Goal: Task Accomplishment & Management: Use online tool/utility

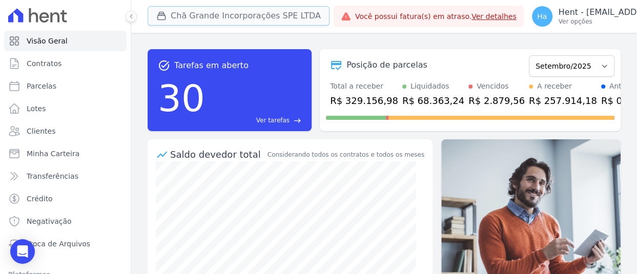
click at [172, 11] on button "Chã Grande Incorporações SPE LTDA" at bounding box center [239, 15] width 182 height 19
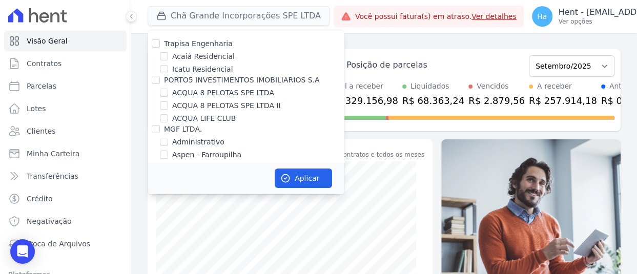
scroll to position [6722, 0]
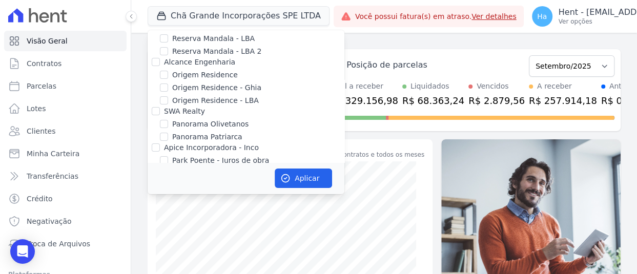
click at [156, 242] on input "Priori" at bounding box center [156, 246] width 8 height 8
checkbox input "true"
click at [283, 171] on button "Aplicar" at bounding box center [303, 178] width 57 height 19
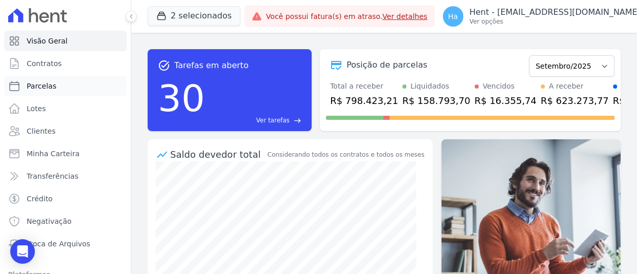
click at [29, 87] on span "Parcelas" at bounding box center [42, 86] width 30 height 10
select select
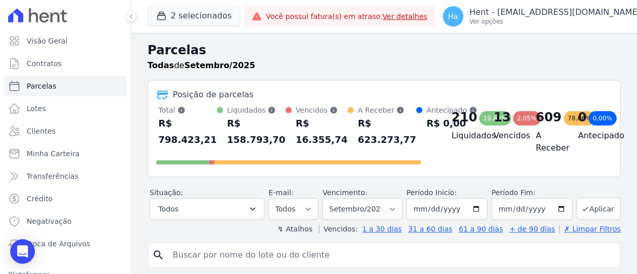
click at [214, 258] on input "search" at bounding box center [392, 255] width 450 height 21
type input "649,20"
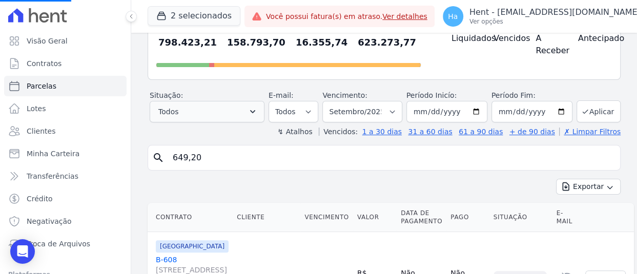
scroll to position [154, 0]
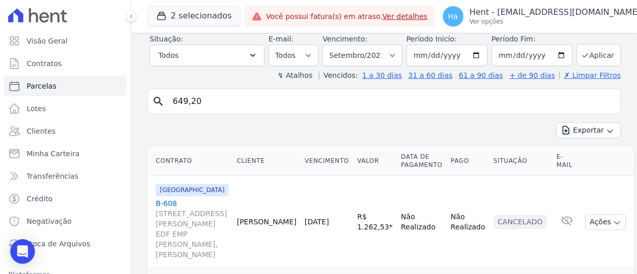
select select
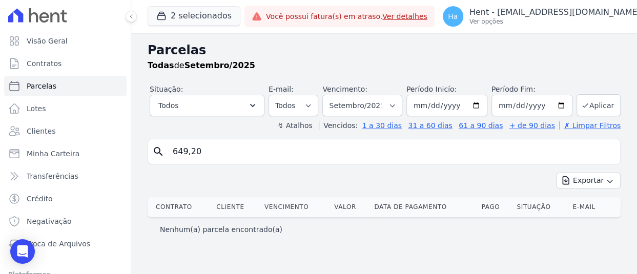
drag, startPoint x: 215, startPoint y: 147, endPoint x: 0, endPoint y: 110, distance: 218.6
click at [0, 143] on div "Visão Geral Contratos [GEOGRAPHIC_DATA] Lotes Clientes Minha Carteira Transferê…" at bounding box center [318, 137] width 637 height 274
click at [424, 107] on input "[DATE]" at bounding box center [447, 106] width 81 height 22
type input "[DATE]"
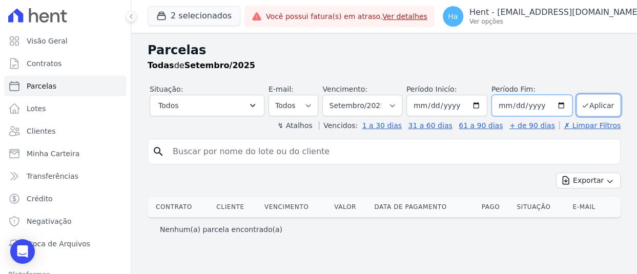
click at [508, 105] on input "[DATE]" at bounding box center [532, 106] width 81 height 22
type input "[DATE]"
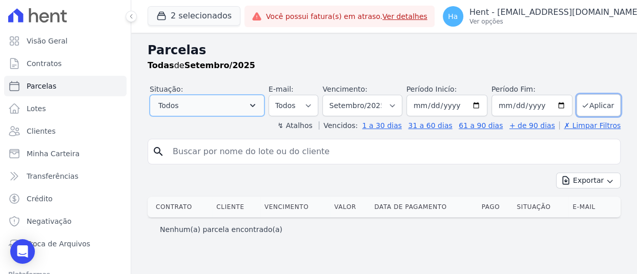
click at [238, 109] on button "Todos" at bounding box center [207, 106] width 115 height 22
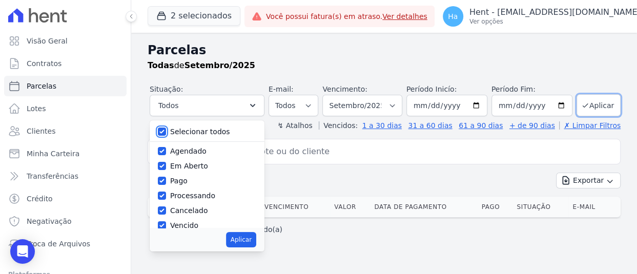
click at [163, 131] on input "Selecionar todos" at bounding box center [162, 132] width 8 height 8
checkbox input "false"
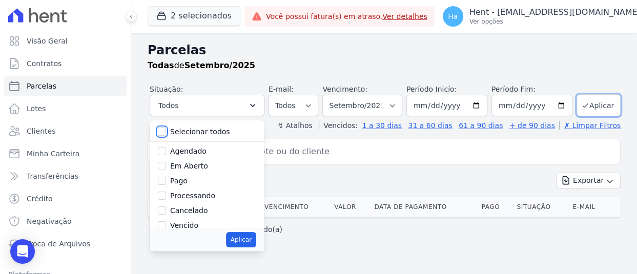
checkbox input "false"
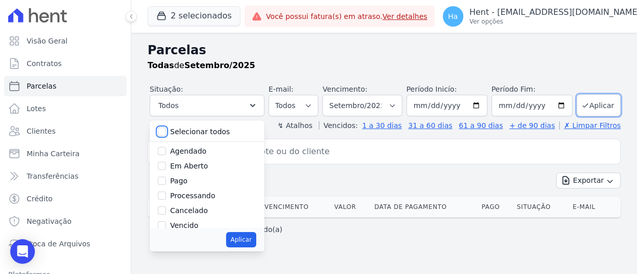
checkbox input "false"
click at [163, 224] on input "Vencido" at bounding box center [162, 226] width 8 height 8
checkbox input "true"
click at [251, 247] on button "Aplicar" at bounding box center [241, 239] width 30 height 15
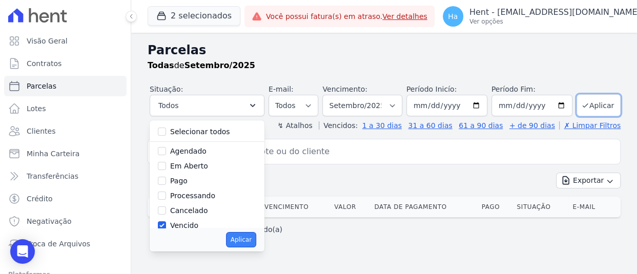
select select "overdue"
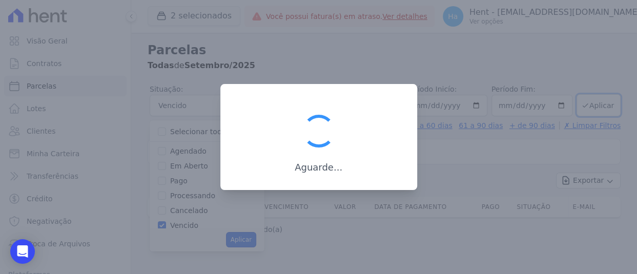
scroll to position [18, 0]
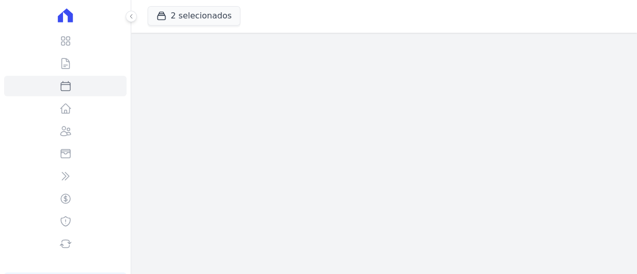
select select
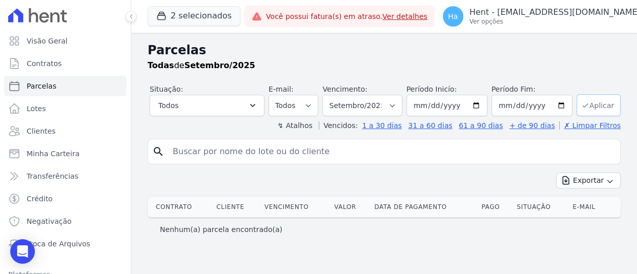
click at [600, 104] on button "Aplicar" at bounding box center [599, 105] width 44 height 22
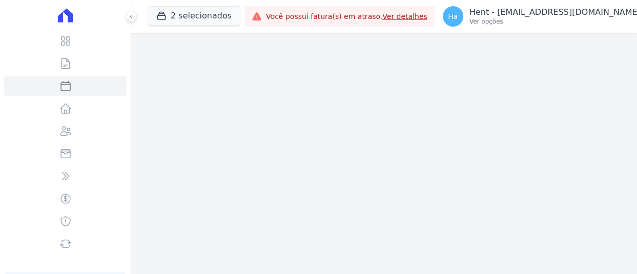
select select
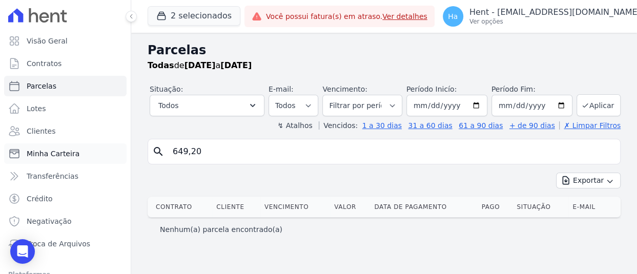
drag, startPoint x: 249, startPoint y: 157, endPoint x: 39, endPoint y: 145, distance: 210.1
click at [52, 148] on div "Visão Geral Contratos Parcelas Lotes Clientes Minha Carteira Transferências Cré…" at bounding box center [318, 137] width 637 height 274
click at [611, 103] on button "Aplicar" at bounding box center [599, 105] width 44 height 22
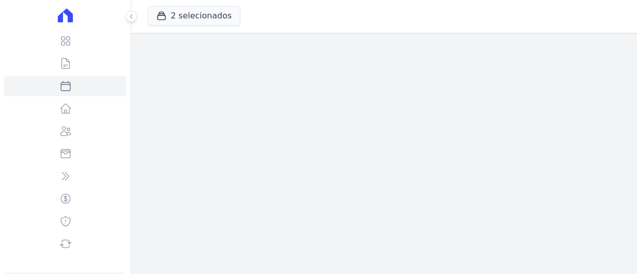
select select
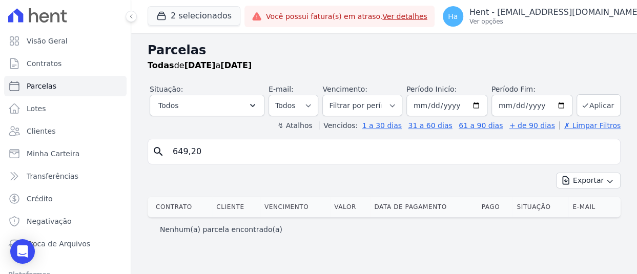
click at [605, 151] on input "649,20" at bounding box center [392, 152] width 450 height 21
click at [611, 105] on button "Aplicar" at bounding box center [599, 105] width 44 height 22
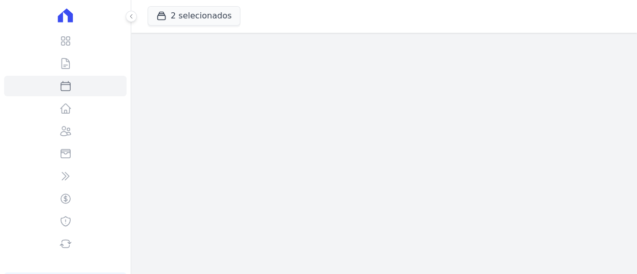
select select
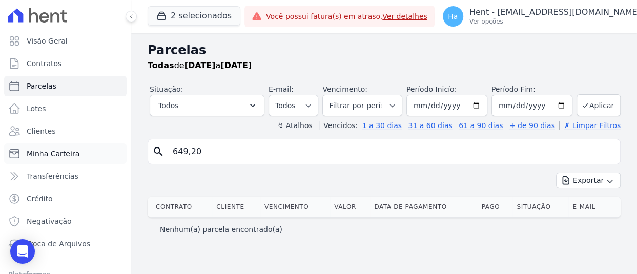
drag, startPoint x: 240, startPoint y: 151, endPoint x: 41, endPoint y: 162, distance: 199.7
click at [41, 162] on div "Visão Geral Contratos [GEOGRAPHIC_DATA] Lotes Clientes Minha Carteira Transferê…" at bounding box center [318, 137] width 637 height 274
paste input "[PERSON_NAME]"
type input "[PERSON_NAME]"
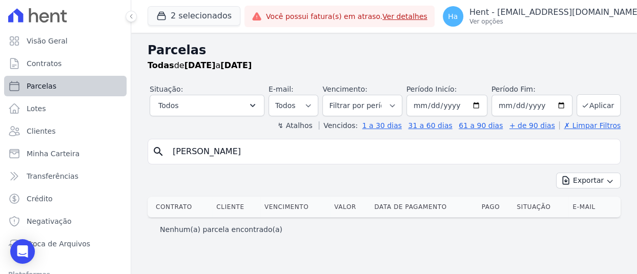
select select
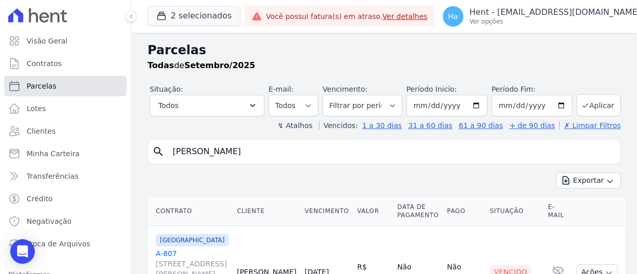
click at [19, 86] on icon at bounding box center [14, 86] width 9 height 9
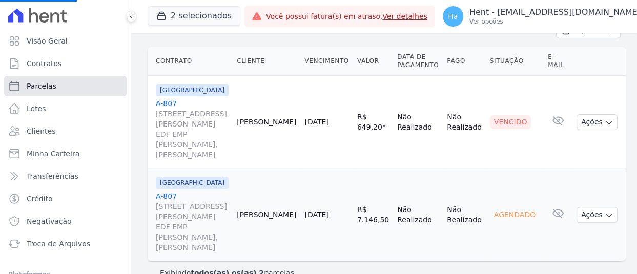
scroll to position [154, 0]
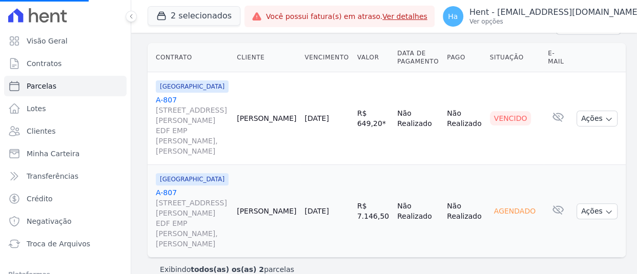
click at [169, 99] on link "A-807 [STREET_ADDRESS][PERSON_NAME] SILVA, [PERSON_NAME]" at bounding box center [192, 126] width 73 height 62
select select
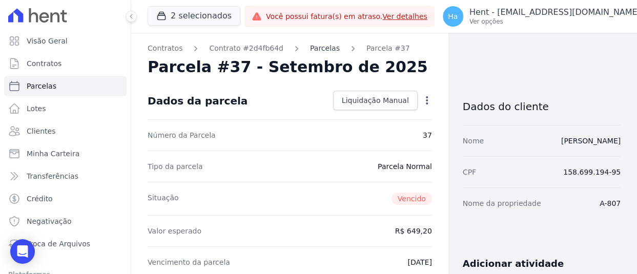
click at [313, 49] on link "Parcelas" at bounding box center [325, 48] width 30 height 11
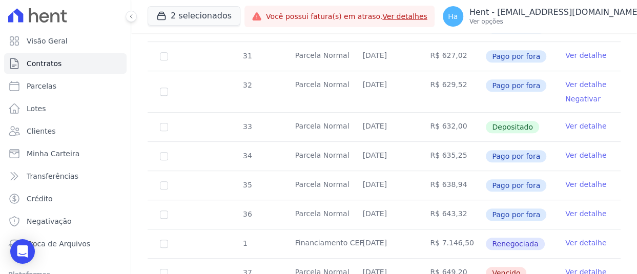
scroll to position [461, 0]
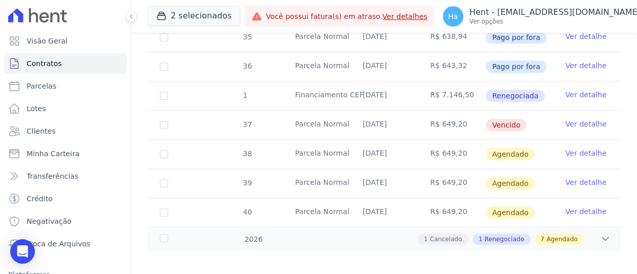
click at [580, 124] on link "Ver detalhe" at bounding box center [586, 124] width 41 height 10
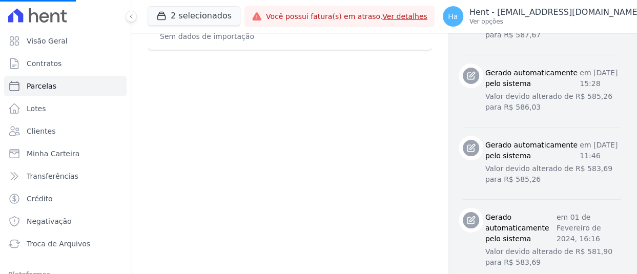
scroll to position [461, 0]
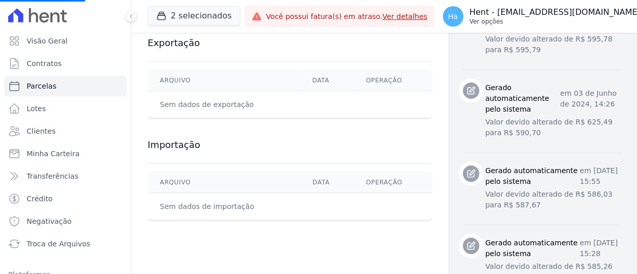
click at [565, 22] on p "Ver opções" at bounding box center [555, 21] width 171 height 8
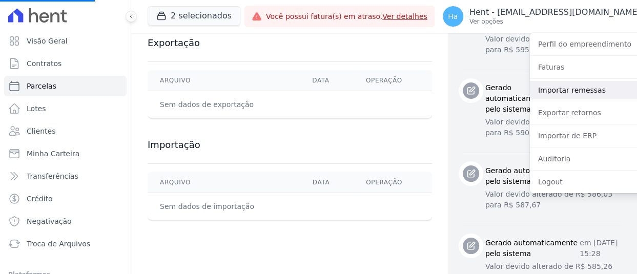
click at [556, 89] on link "Importar remessas" at bounding box center [595, 90] width 131 height 18
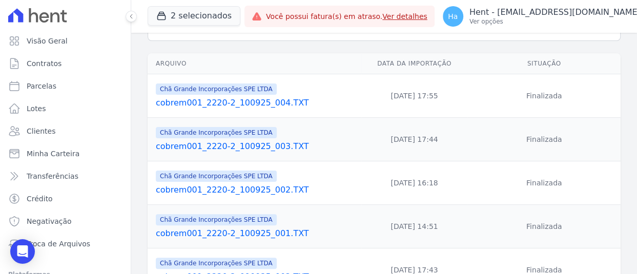
scroll to position [154, 0]
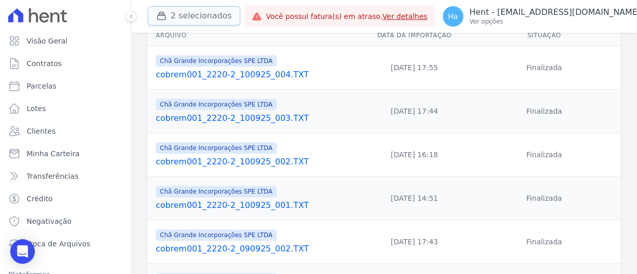
click at [195, 16] on button "2 selecionados" at bounding box center [194, 15] width 93 height 19
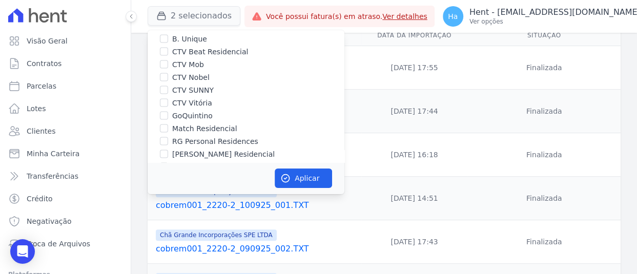
scroll to position [2497, 0]
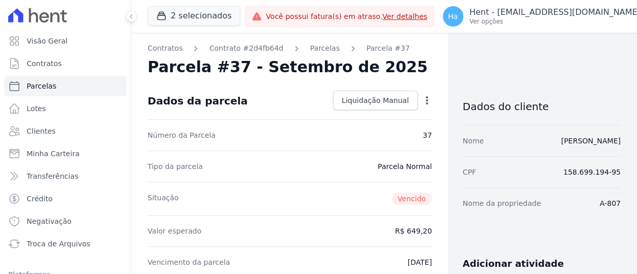
click at [158, 95] on div "Dados da parcela" at bounding box center [198, 101] width 100 height 12
click at [185, 17] on button "2 selecionados" at bounding box center [194, 15] width 93 height 19
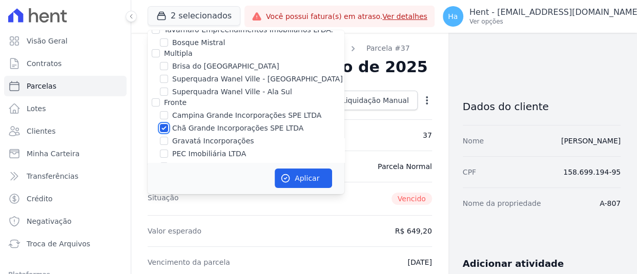
click at [163, 124] on input "Chã Grande Incorporações SPE LTDA" at bounding box center [164, 128] width 8 height 8
checkbox input "false"
click at [301, 184] on button "Aplicar" at bounding box center [303, 178] width 57 height 19
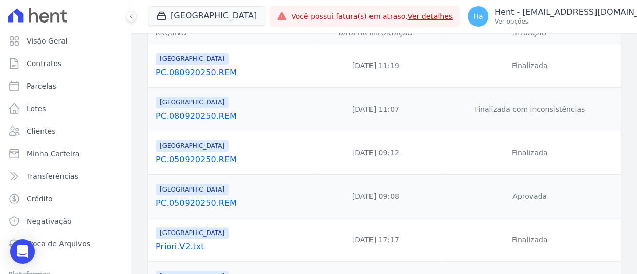
scroll to position [154, 0]
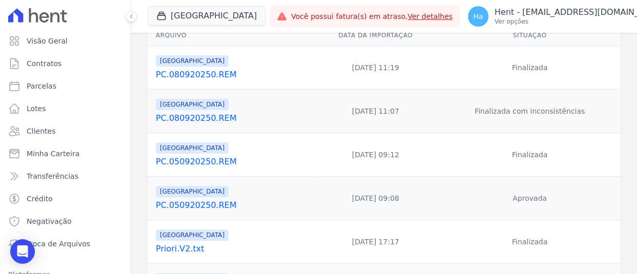
click at [212, 117] on link "PC.080920250.REM" at bounding box center [232, 118] width 152 height 12
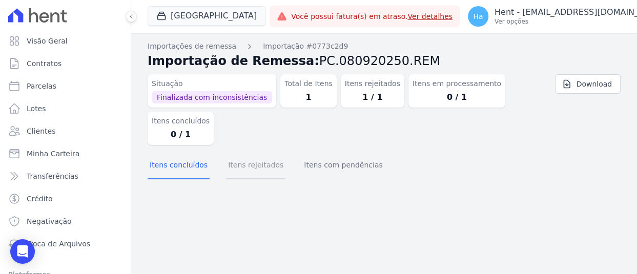
click at [265, 168] on button "Itens rejeitados" at bounding box center [255, 166] width 59 height 27
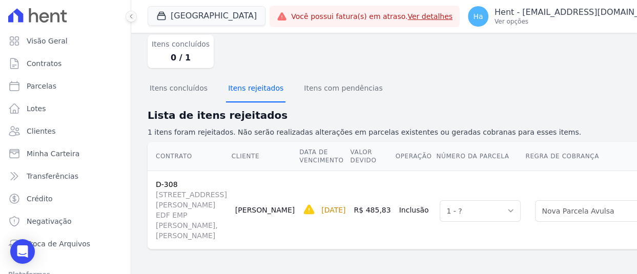
scroll to position [146, 0]
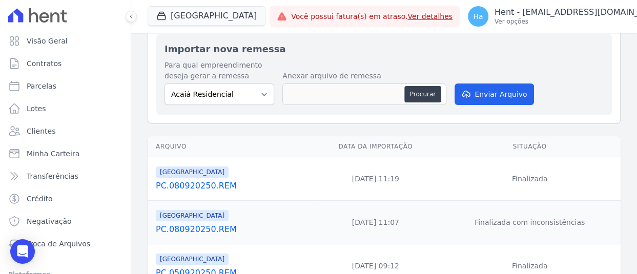
scroll to position [103, 0]
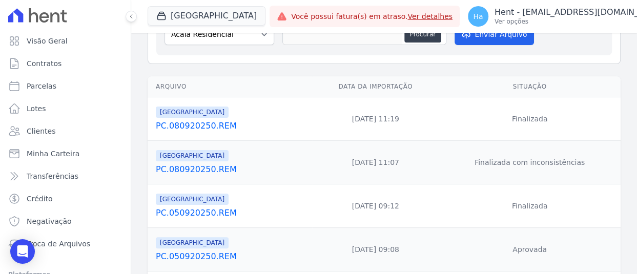
click at [212, 128] on link "PC.080920250.REM" at bounding box center [232, 126] width 152 height 12
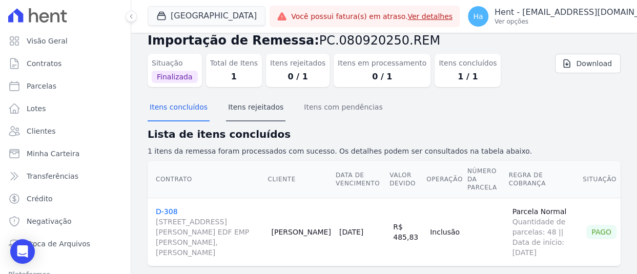
scroll to position [29, 0]
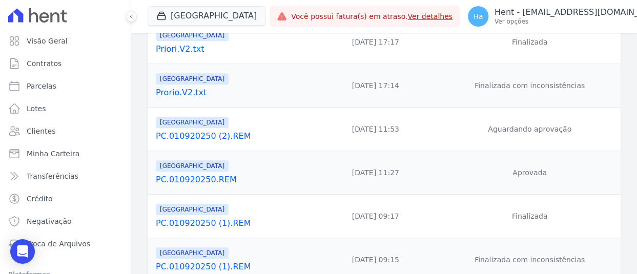
scroll to position [359, 0]
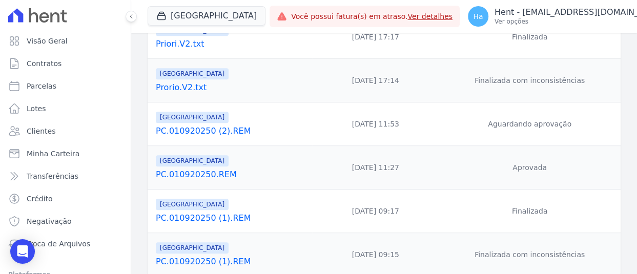
click at [202, 173] on link "PC.010920250.REM" at bounding box center [232, 175] width 152 height 12
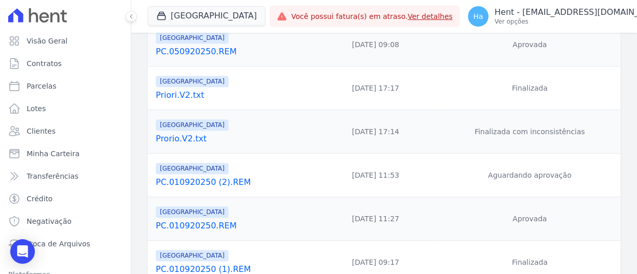
scroll to position [408, 0]
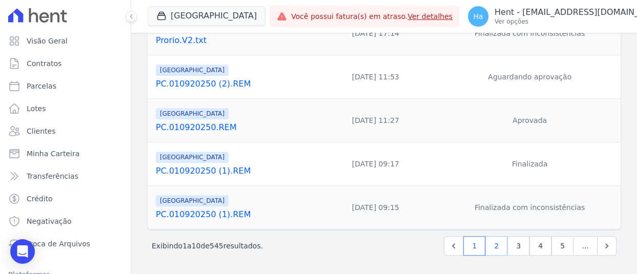
click at [494, 246] on link "2" at bounding box center [497, 245] width 22 height 19
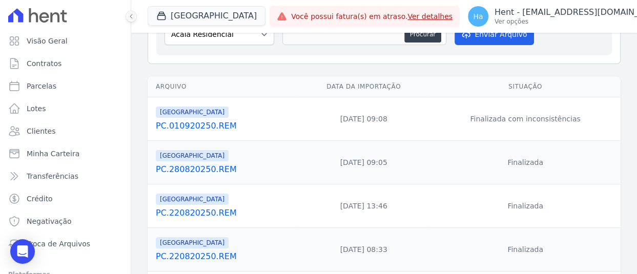
scroll to position [154, 0]
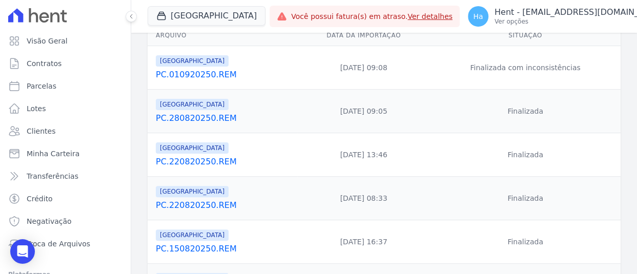
click at [203, 78] on link "PC.010920250.REM" at bounding box center [224, 75] width 137 height 12
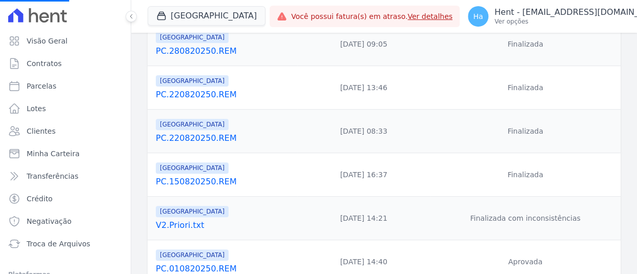
scroll to position [359, 0]
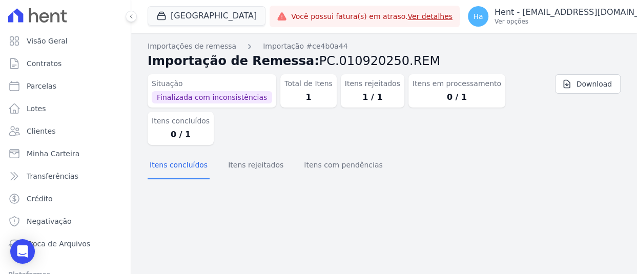
click at [283, 181] on section "Itens concluídos Itens rejeitados Itens com pendências" at bounding box center [384, 168] width 473 height 31
click at [267, 173] on button "Itens rejeitados" at bounding box center [255, 166] width 59 height 27
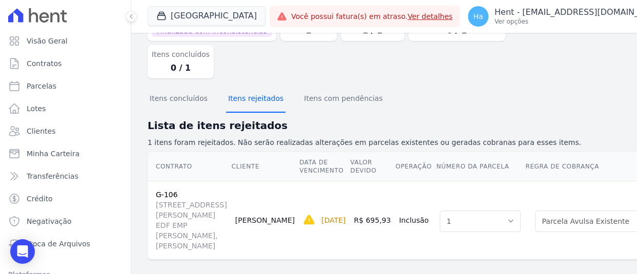
scroll to position [146, 0]
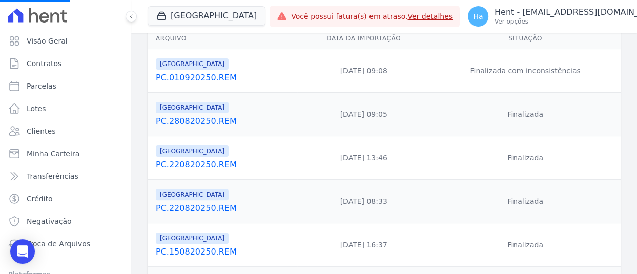
scroll to position [154, 0]
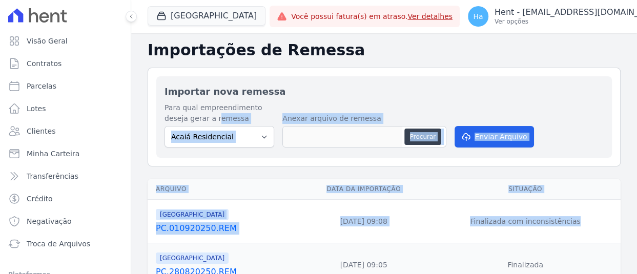
scroll to position [103, 0]
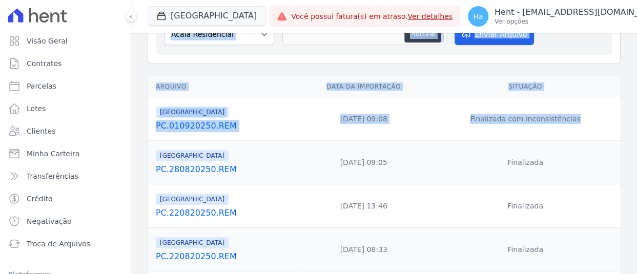
click at [201, 171] on link "PC.280820250.REM" at bounding box center [224, 170] width 137 height 12
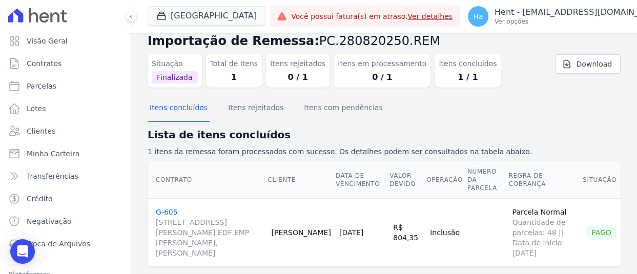
scroll to position [29, 0]
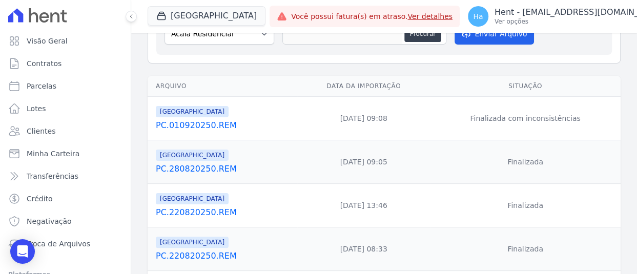
scroll to position [154, 0]
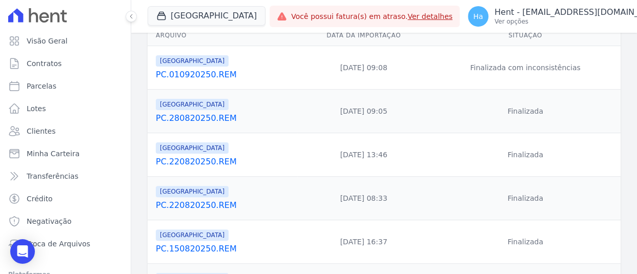
click at [195, 164] on link "PC.220820250.REM" at bounding box center [224, 162] width 137 height 12
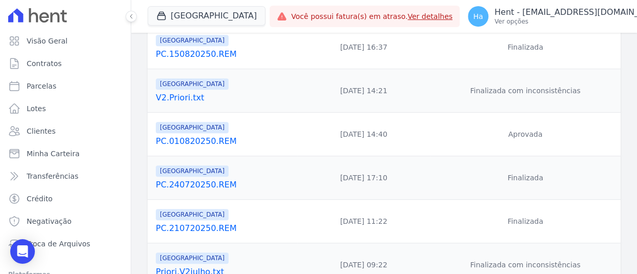
scroll to position [408, 0]
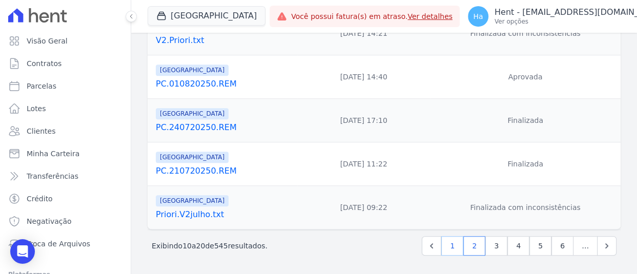
click at [449, 248] on link "1" at bounding box center [452, 245] width 22 height 19
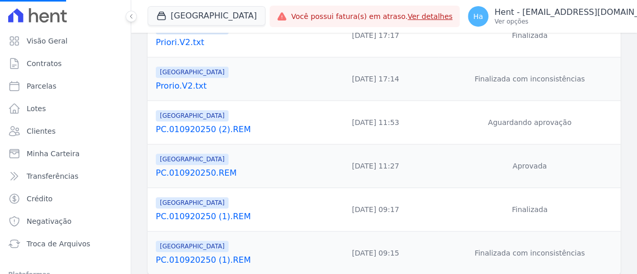
scroll to position [408, 0]
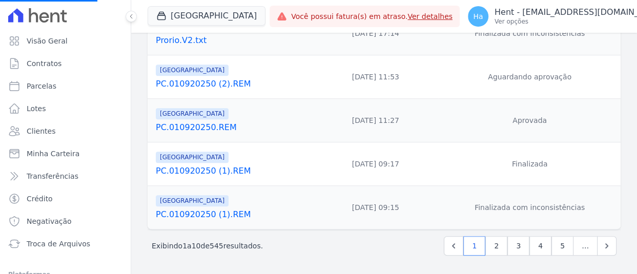
click at [217, 78] on link "PC.010920250 (2).REM" at bounding box center [232, 84] width 152 height 12
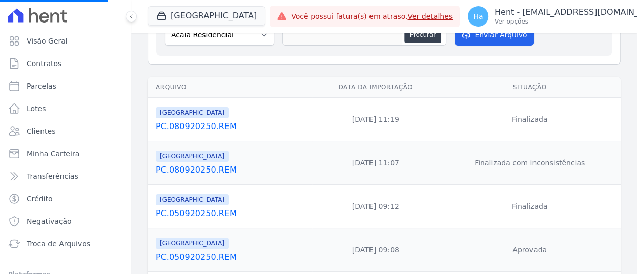
scroll to position [103, 0]
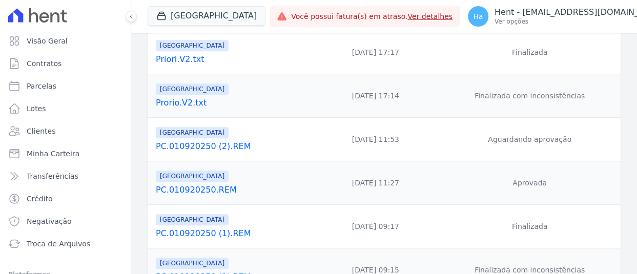
scroll to position [408, 0]
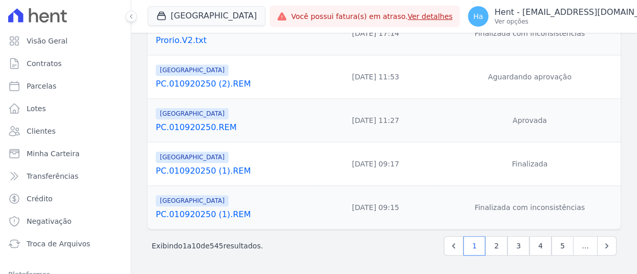
click at [215, 128] on link "PC.010920250.REM" at bounding box center [232, 128] width 152 height 12
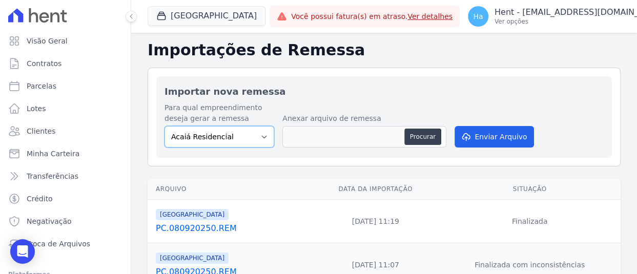
click at [232, 129] on select "Acaiá Residencial ACQUA 8 PELOTAS SPE LTDA II Administrativo AGILE ELOI MENDES …" at bounding box center [220, 137] width 110 height 22
select select "986a0db6-a8ec-4145-84fa-14c71c5582ed"
click at [165, 126] on select "Acaiá Residencial ACQUA 8 PELOTAS SPE LTDA II Administrativo AGILE ELOI MENDES …" at bounding box center [220, 137] width 110 height 22
click at [422, 136] on button "Procurar" at bounding box center [423, 137] width 37 height 16
type input "PC.010920250.v3.txt"
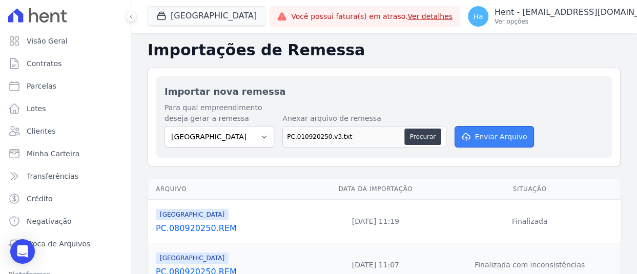
click at [517, 139] on button "Enviar Arquivo" at bounding box center [494, 137] width 79 height 22
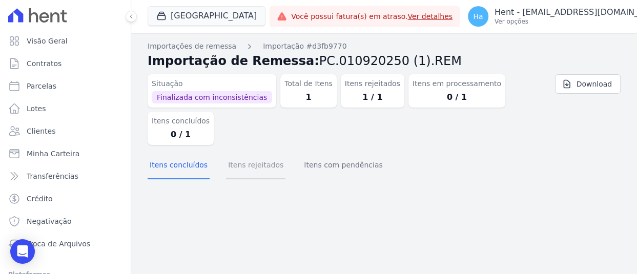
click at [239, 162] on button "Itens rejeitados" at bounding box center [255, 166] width 59 height 27
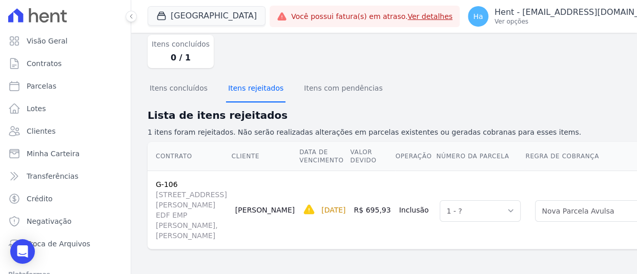
scroll to position [146, 0]
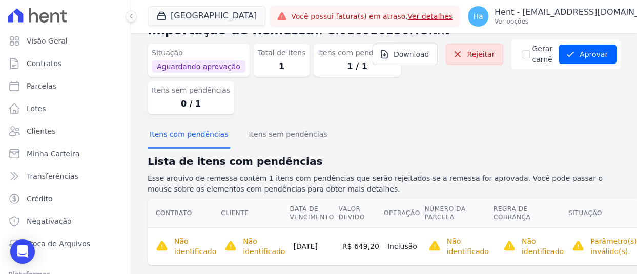
scroll to position [46, 0]
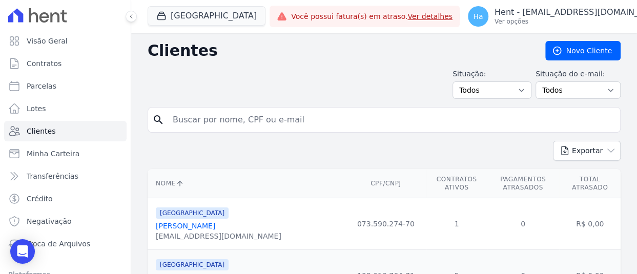
click at [188, 123] on input "search" at bounding box center [392, 120] width 450 height 21
paste input "ALEXANDRE MONTEIRO DA SILVA"
type input "ALEXANDRE MONTEIRO DA SILVA"
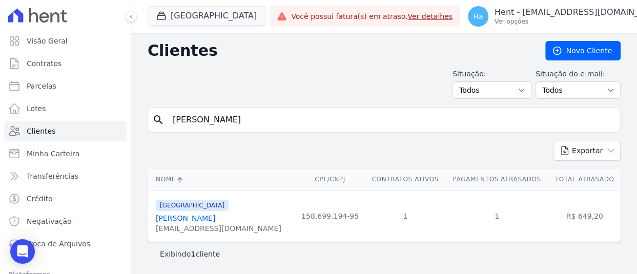
click at [210, 219] on link "Alexandre Monteiro Da Silva" at bounding box center [185, 218] width 59 height 8
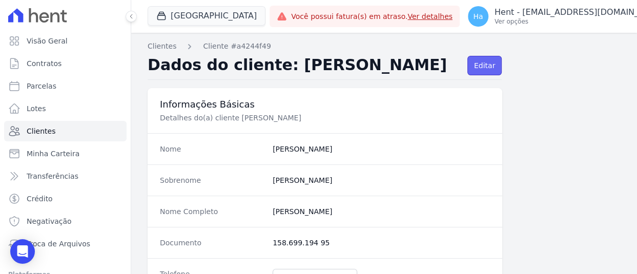
click at [480, 62] on link "Editar" at bounding box center [485, 65] width 34 height 19
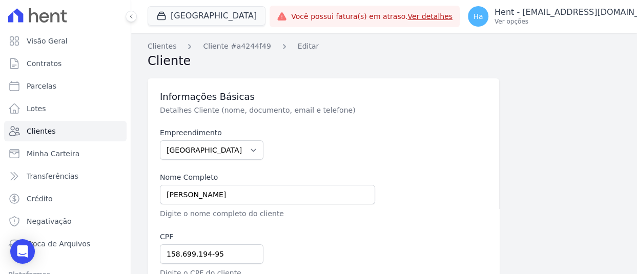
click at [421, 172] on div at bounding box center [436, 195] width 104 height 47
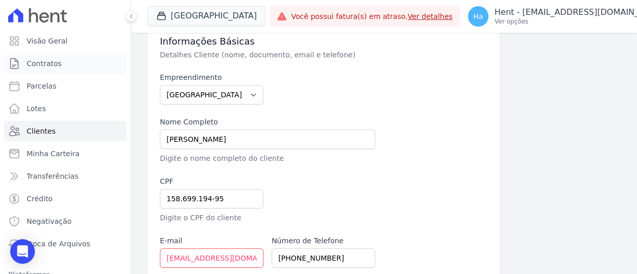
scroll to position [103, 0]
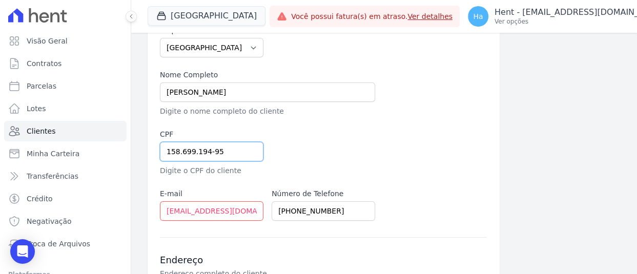
drag, startPoint x: 224, startPoint y: 152, endPoint x: 35, endPoint y: 143, distance: 188.4
click at [50, 147] on div "Visão Geral Contratos Parcelas Lotes Clientes Minha Carteira Transferências Cré…" at bounding box center [318, 137] width 637 height 274
paste input "035.674.034-00"
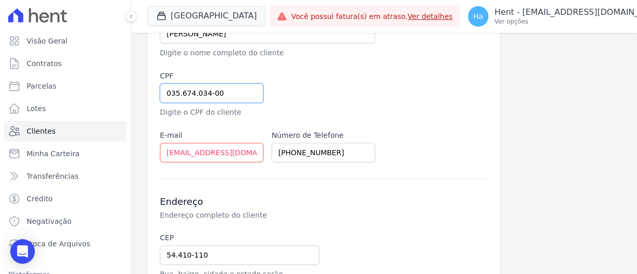
scroll to position [358, 0]
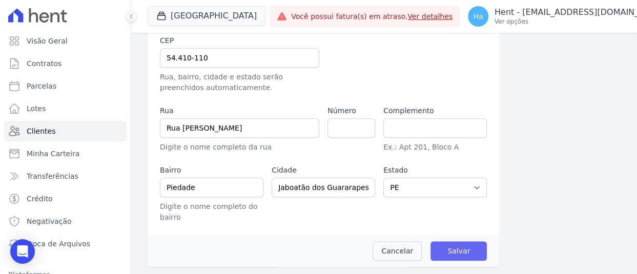
type input "035.674.034-00"
click at [452, 251] on input "Salvar" at bounding box center [459, 251] width 56 height 19
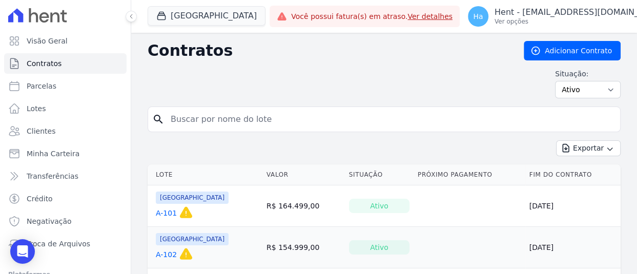
click at [152, 214] on td "[GEOGRAPHIC_DATA] A-101 Esse contrato irá expirar em [DATE] e a partir dessa da…" at bounding box center [205, 206] width 115 height 41
click at [158, 214] on link "A-101" at bounding box center [166, 213] width 21 height 10
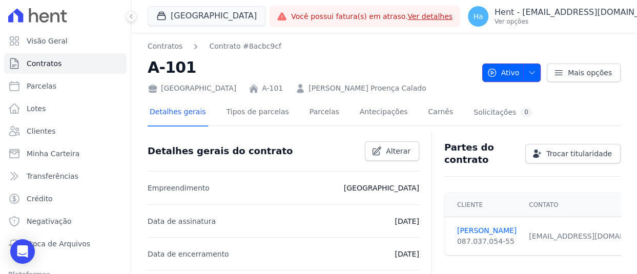
click at [531, 74] on icon "button" at bounding box center [532, 73] width 8 height 8
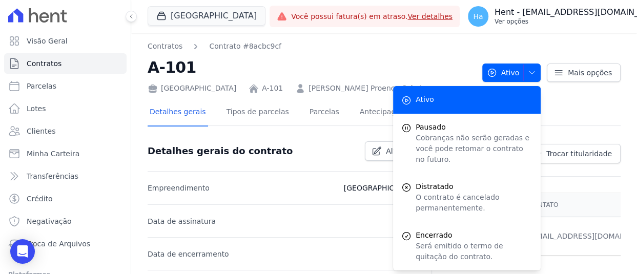
click at [539, 16] on p "Hent - [EMAIL_ADDRESS][DOMAIN_NAME]" at bounding box center [580, 12] width 171 height 10
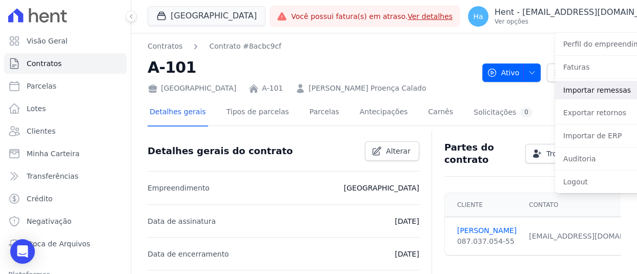
click at [555, 98] on link "Importar remessas" at bounding box center [620, 90] width 131 height 18
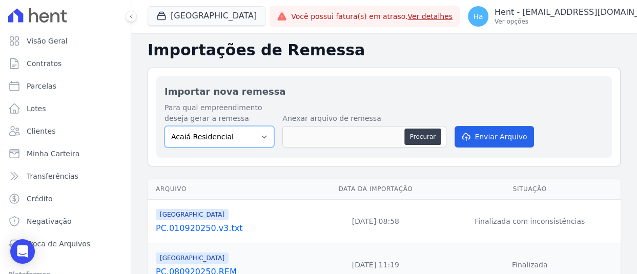
click at [263, 132] on select "Acaiá Residencial ACQUA 8 PELOTAS SPE LTDA II Administrativo AGILE ELOI MENDES …" at bounding box center [220, 137] width 110 height 22
select select "986a0db6-a8ec-4145-84fa-14c71c5582ed"
click at [165, 126] on select "Acaiá Residencial ACQUA 8 PELOTAS SPE LTDA II Administrativo AGILE ELOI MENDES …" at bounding box center [220, 137] width 110 height 22
click at [423, 134] on button "Procurar" at bounding box center [423, 137] width 37 height 16
type input "PC.010920250.v3.txt"
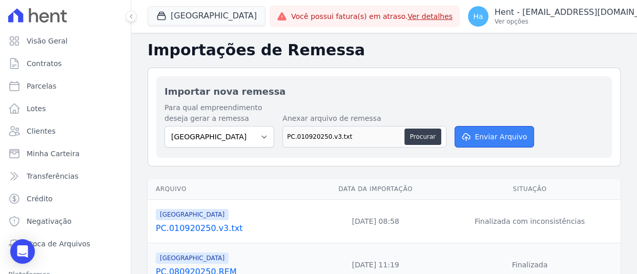
click at [483, 136] on button "Enviar Arquivo" at bounding box center [494, 137] width 79 height 22
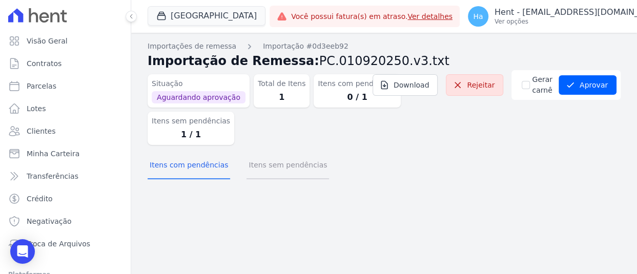
click at [291, 166] on button "Itens sem pendências" at bounding box center [288, 166] width 83 height 27
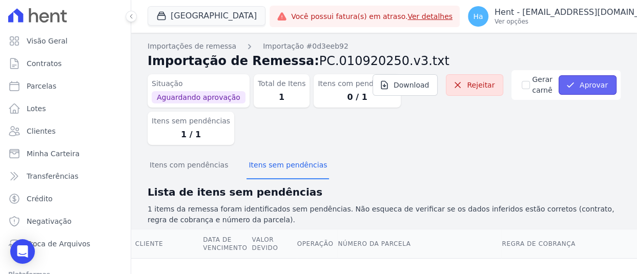
click at [575, 83] on button "Aprovar" at bounding box center [588, 84] width 58 height 19
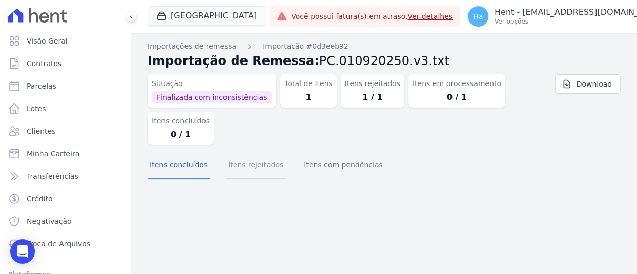
click at [226, 167] on button "Itens rejeitados" at bounding box center [255, 166] width 59 height 27
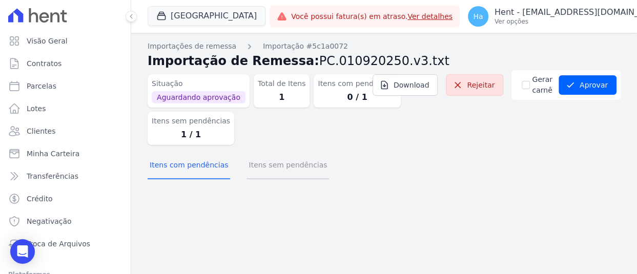
click at [286, 173] on button "Itens sem pendências" at bounding box center [288, 166] width 83 height 27
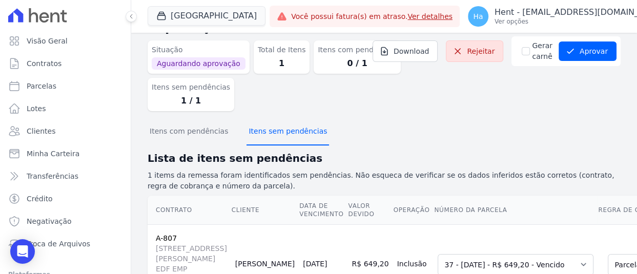
scroll to position [157, 0]
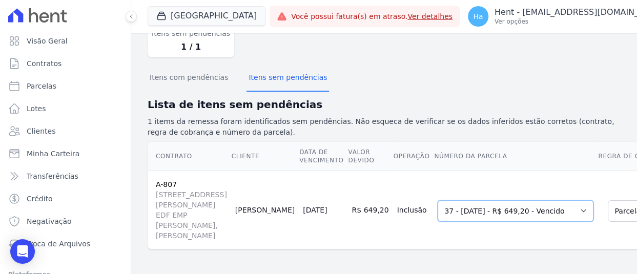
click at [438, 200] on select "Selecione uma 37 - [DATE] - R$ 649,20 - Vencido 38 - [DATE] - R$ 649,20 - Agend…" at bounding box center [516, 211] width 156 height 22
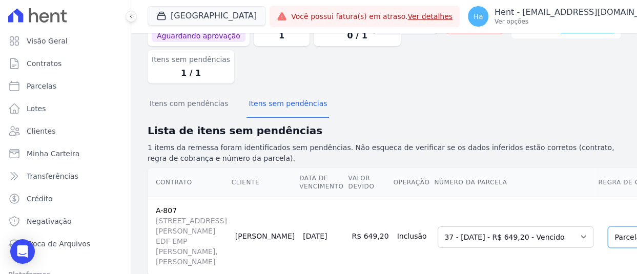
scroll to position [54, 0]
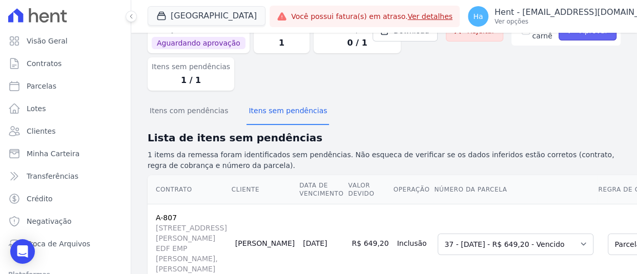
click at [577, 36] on button "Aprovar" at bounding box center [588, 30] width 58 height 19
